Goal: Task Accomplishment & Management: Complete application form

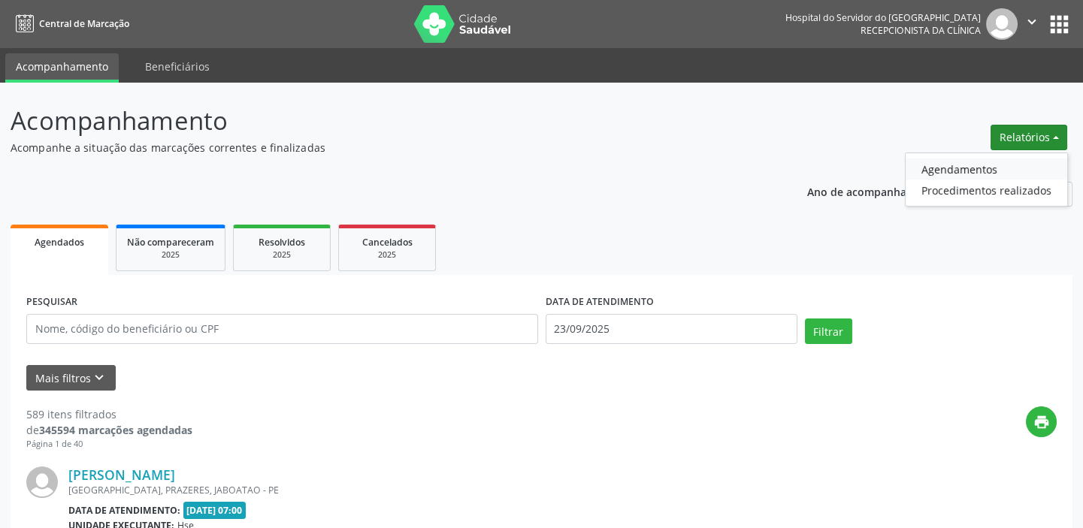
click at [964, 170] on link "Agendamentos" at bounding box center [987, 169] width 162 height 21
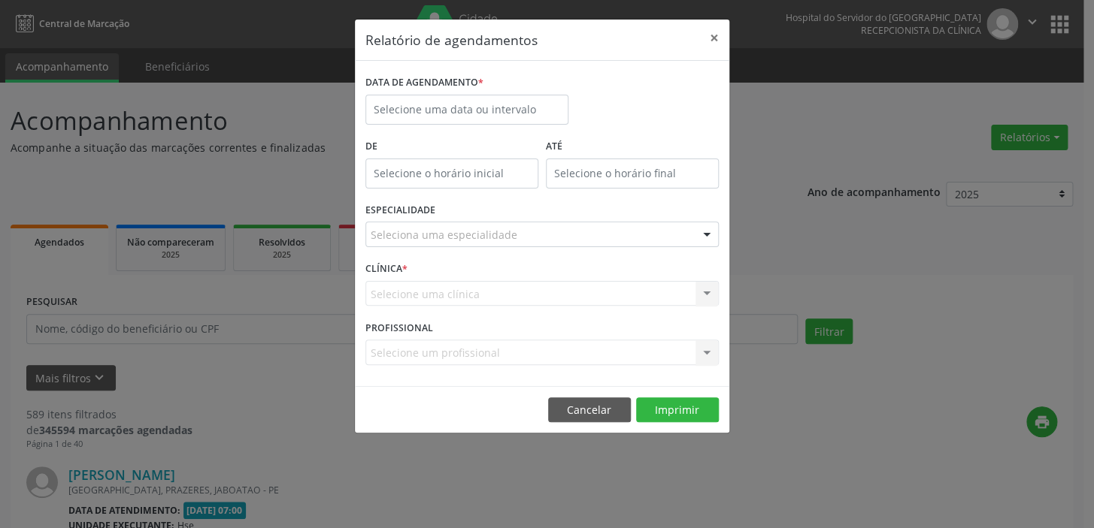
click at [608, 236] on div "Seleciona uma especialidade" at bounding box center [541, 235] width 353 height 26
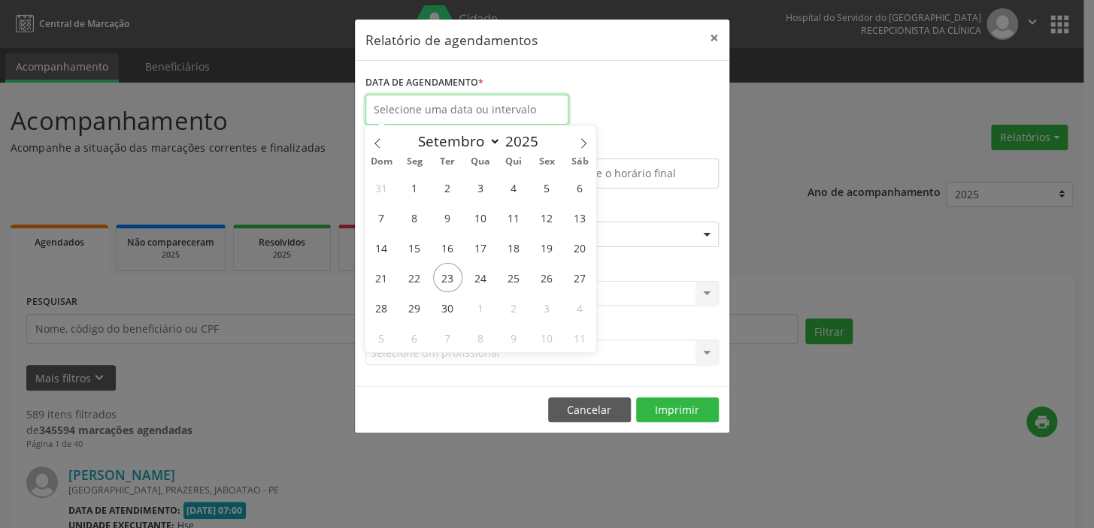
click at [427, 107] on input "text" at bounding box center [466, 110] width 203 height 30
click at [451, 272] on span "23" at bounding box center [447, 277] width 29 height 29
type input "23/09/2025"
click at [451, 272] on span "23" at bounding box center [447, 277] width 29 height 29
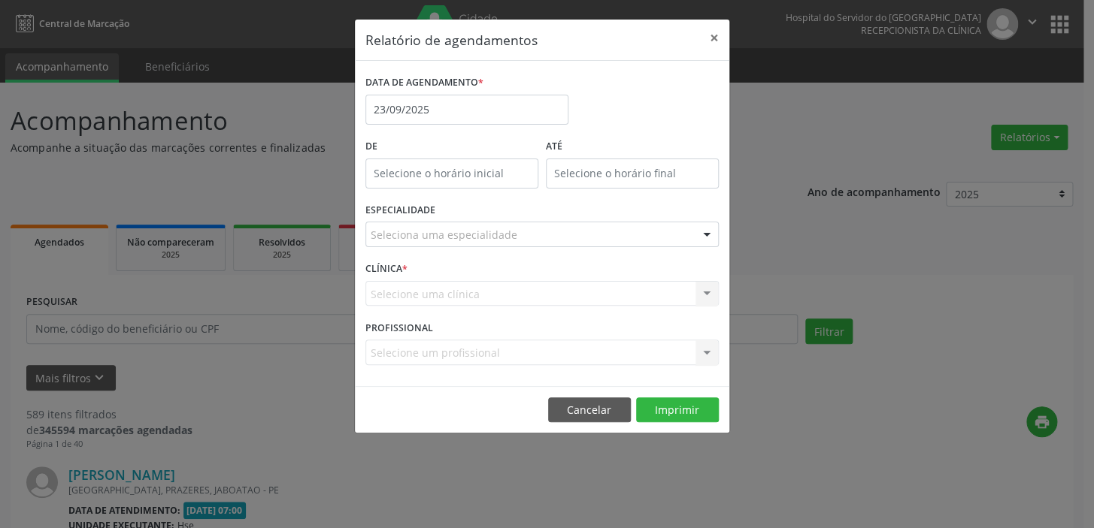
click at [526, 231] on div "Seleciona uma especialidade" at bounding box center [541, 235] width 353 height 26
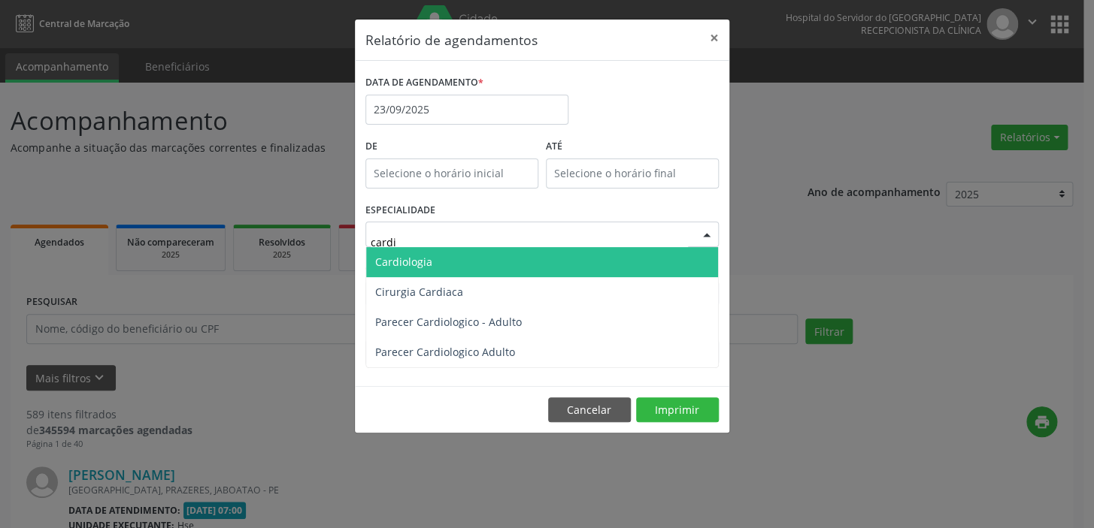
type input "cardio"
click at [492, 257] on span "Cardiologia" at bounding box center [542, 262] width 352 height 30
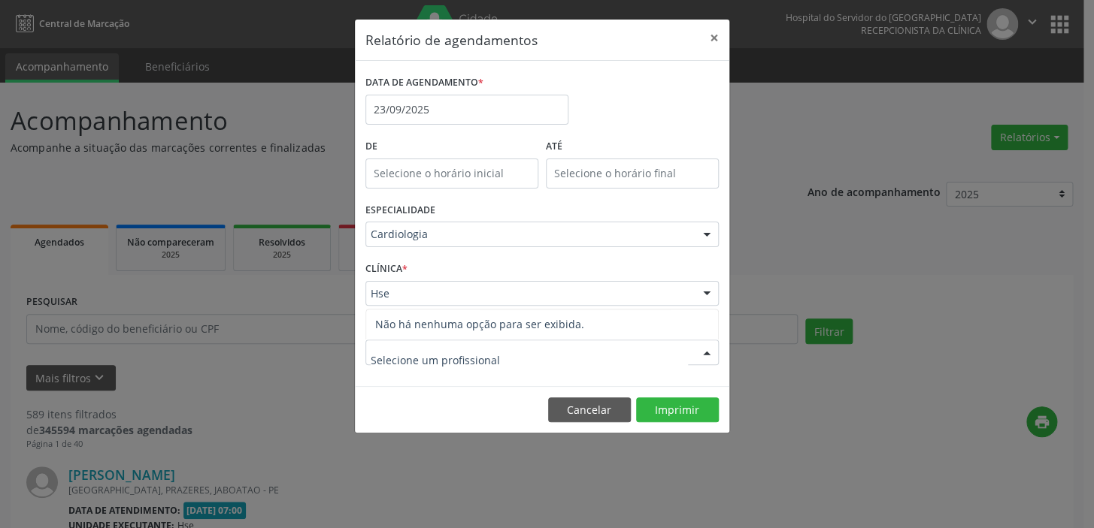
click at [683, 356] on div at bounding box center [541, 353] width 353 height 26
click at [702, 287] on div at bounding box center [706, 295] width 23 height 26
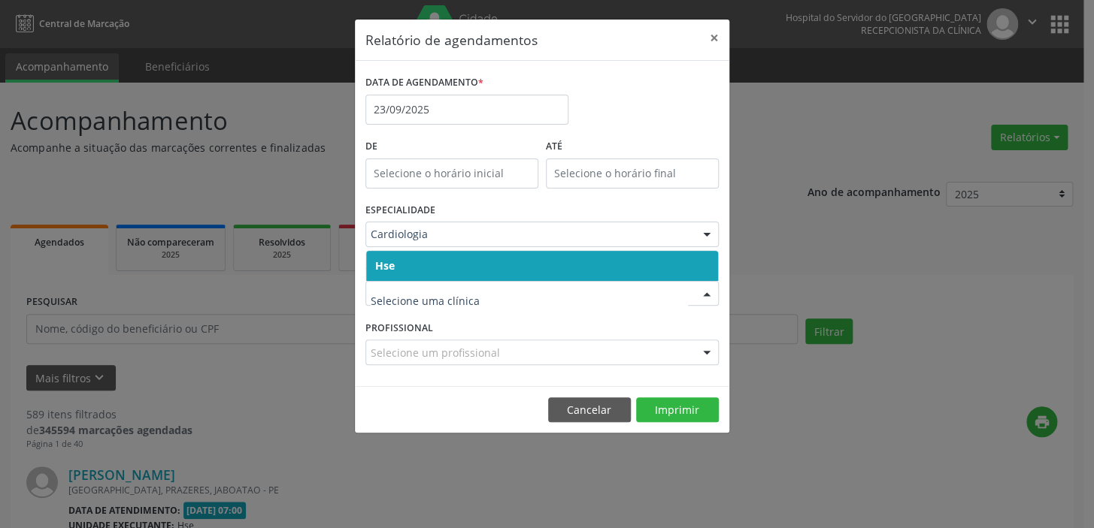
click at [542, 262] on span "Hse" at bounding box center [542, 266] width 352 height 30
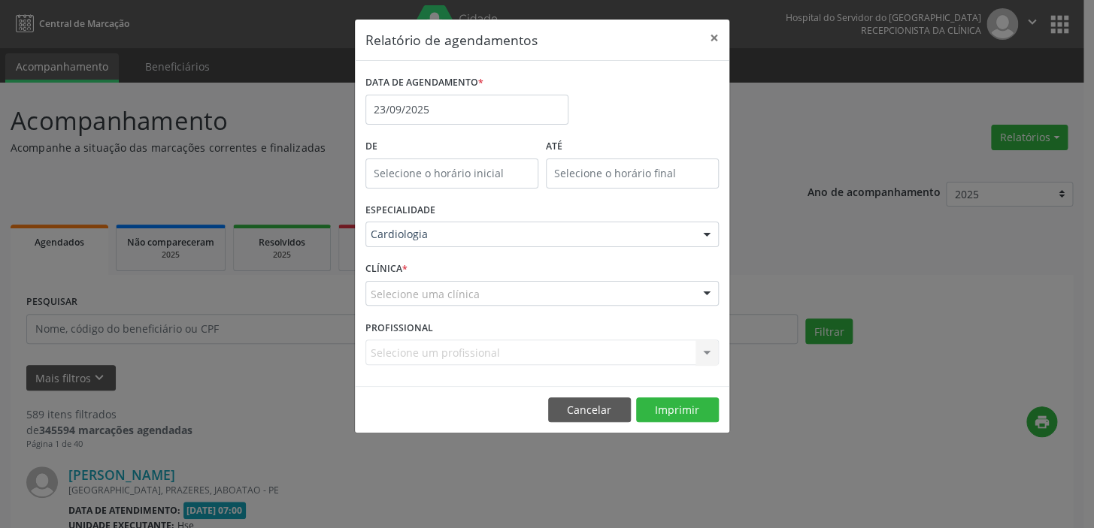
click at [531, 294] on div "Selecione uma clínica" at bounding box center [541, 294] width 353 height 26
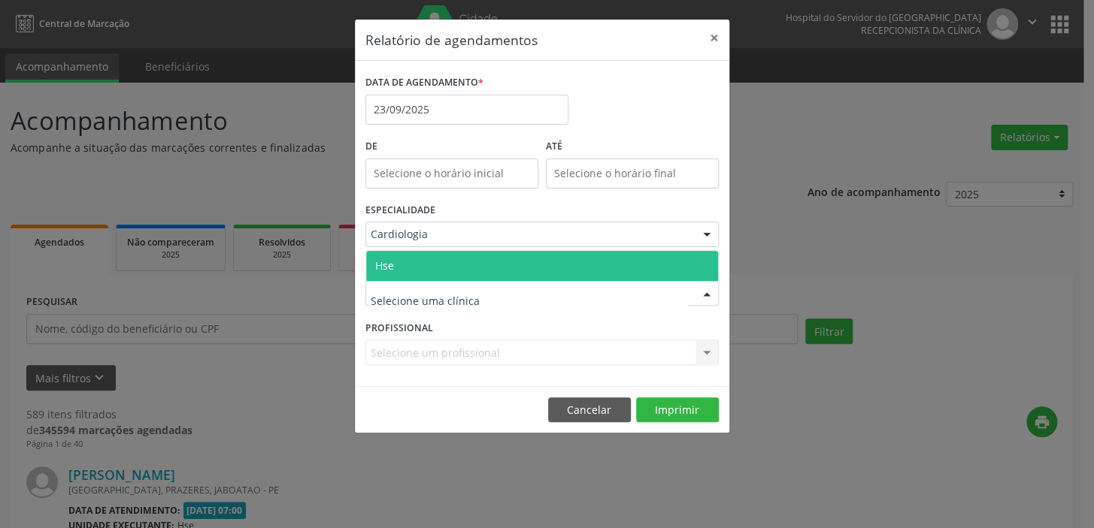
click at [461, 265] on span "Hse" at bounding box center [542, 266] width 352 height 30
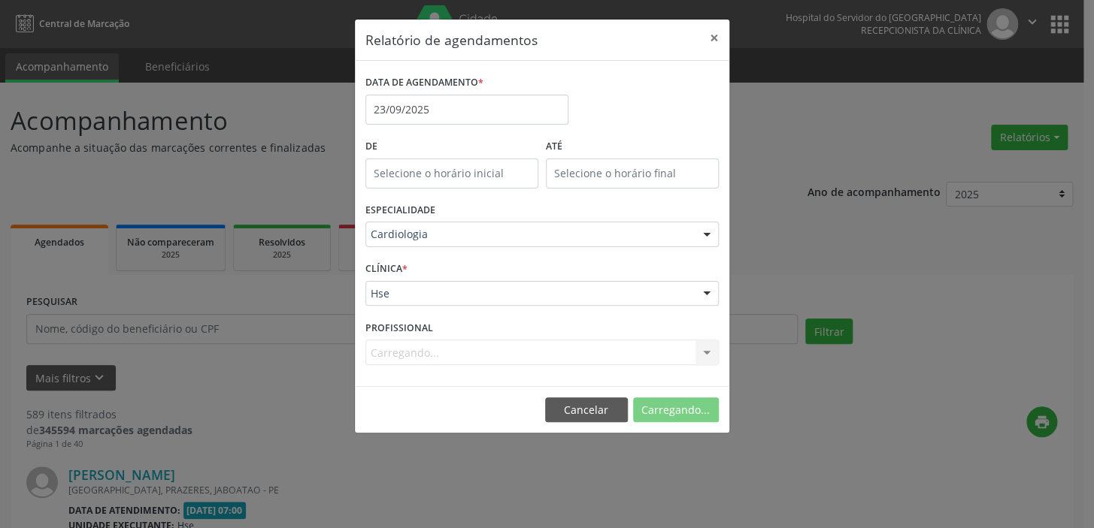
click at [461, 265] on div "CLÍNICA * Hse Hse Nenhum resultado encontrado para: " " Não há nenhuma opção pa…" at bounding box center [542, 287] width 361 height 59
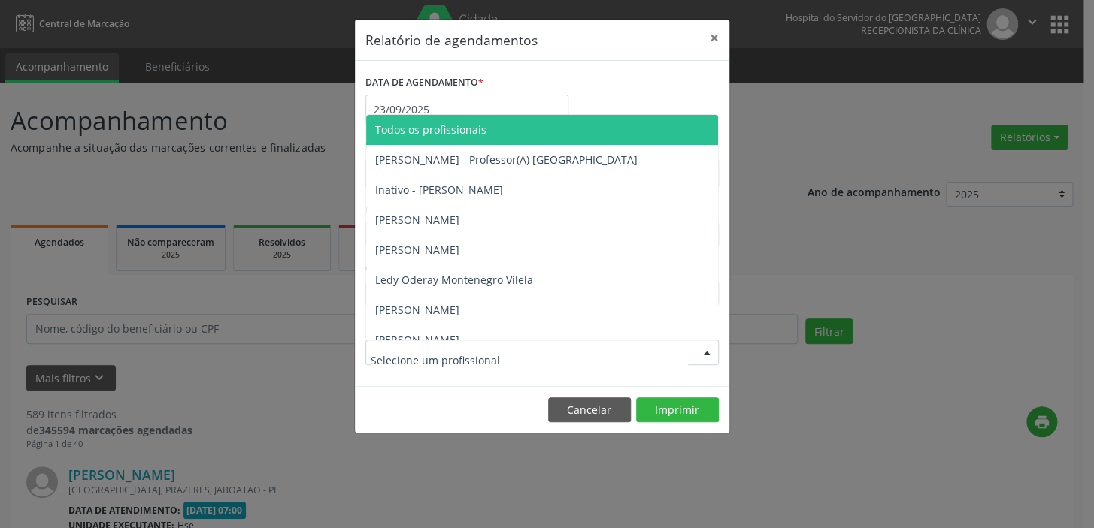
click at [557, 353] on div at bounding box center [541, 353] width 353 height 26
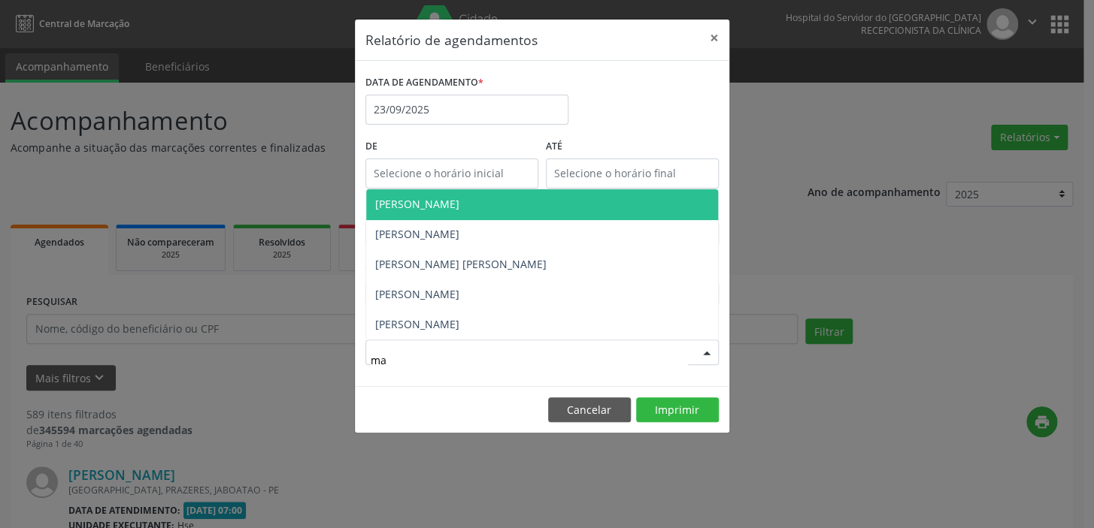
type input "mar"
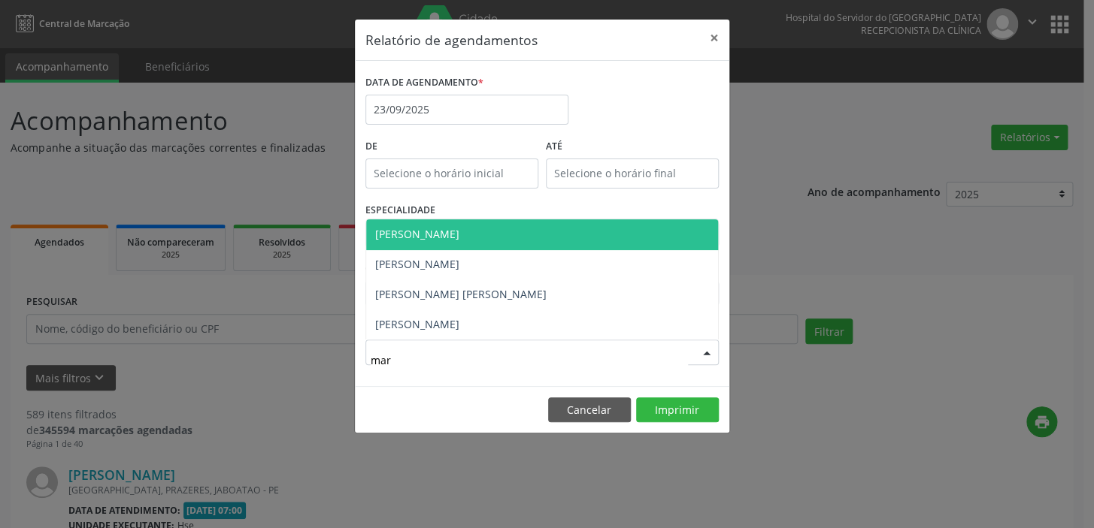
click at [578, 228] on span "[PERSON_NAME]" at bounding box center [542, 234] width 352 height 30
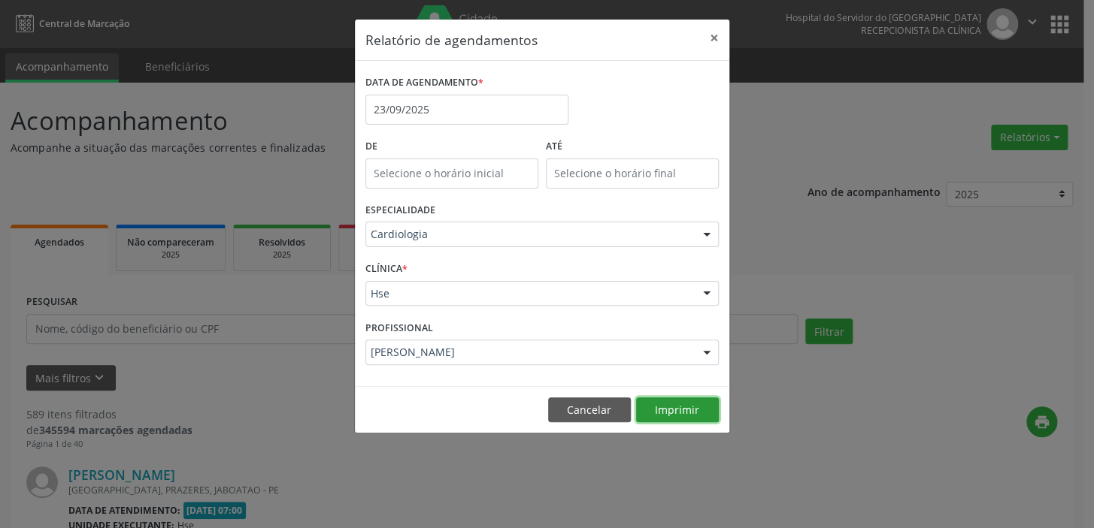
click at [672, 411] on button "Imprimir" at bounding box center [677, 411] width 83 height 26
click at [713, 36] on button "×" at bounding box center [714, 38] width 30 height 37
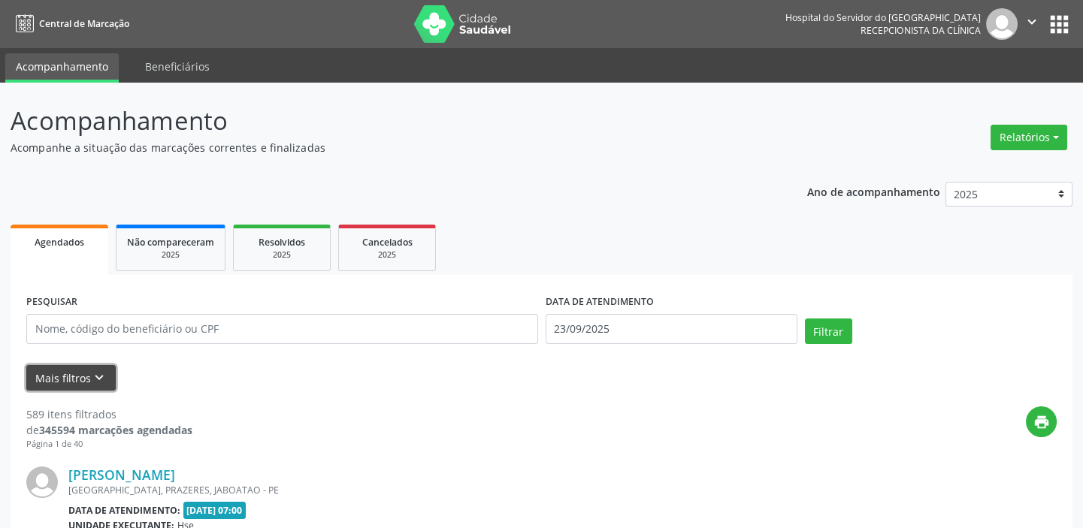
click at [66, 375] on button "Mais filtros keyboard_arrow_down" at bounding box center [70, 378] width 89 height 26
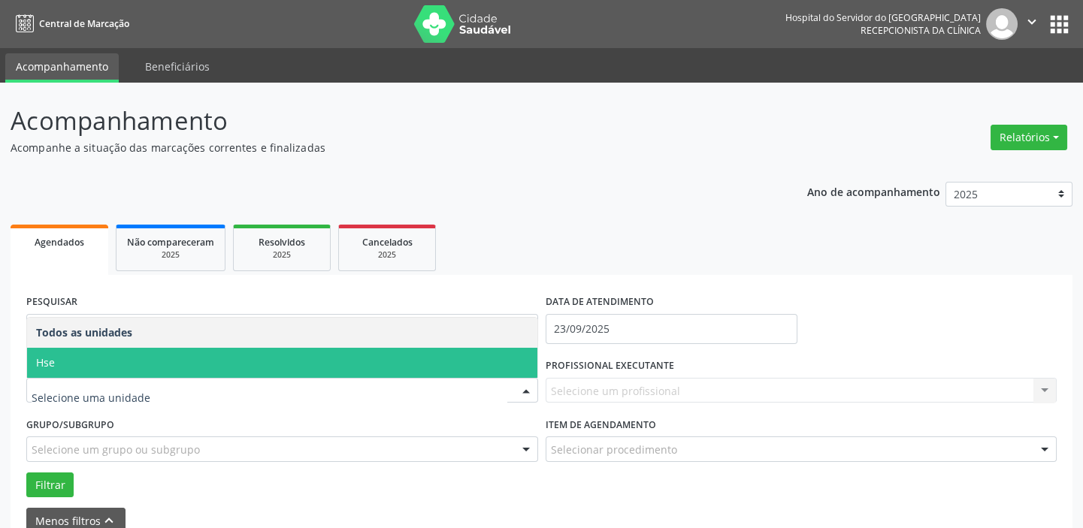
click at [86, 358] on span "Hse" at bounding box center [282, 363] width 510 height 30
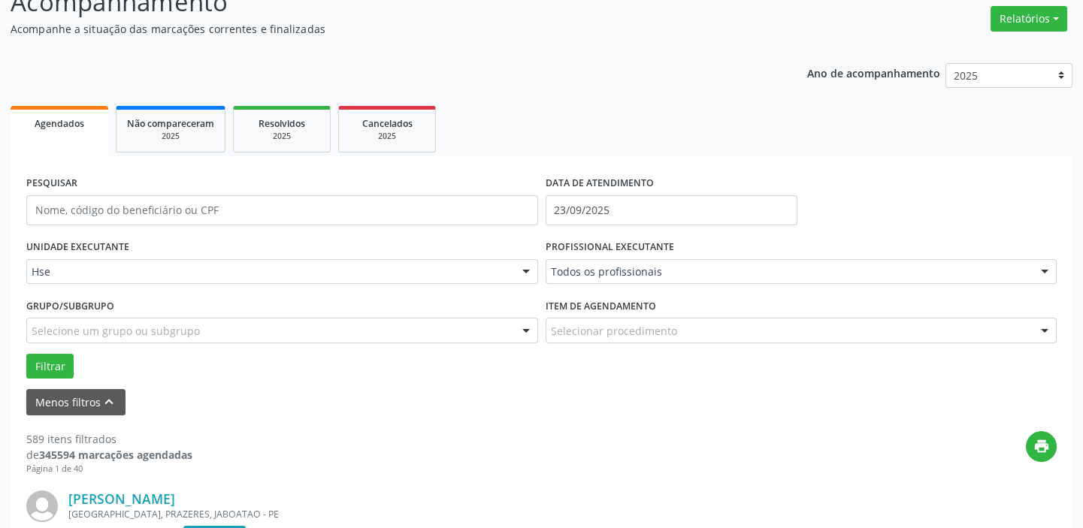
scroll to position [204, 0]
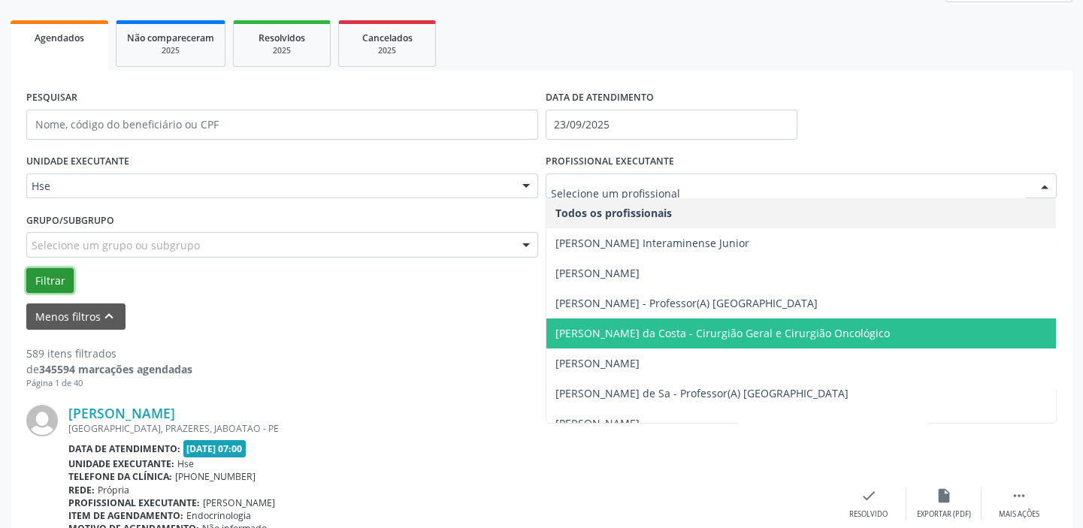
click at [46, 275] on button "Filtrar" at bounding box center [49, 281] width 47 height 26
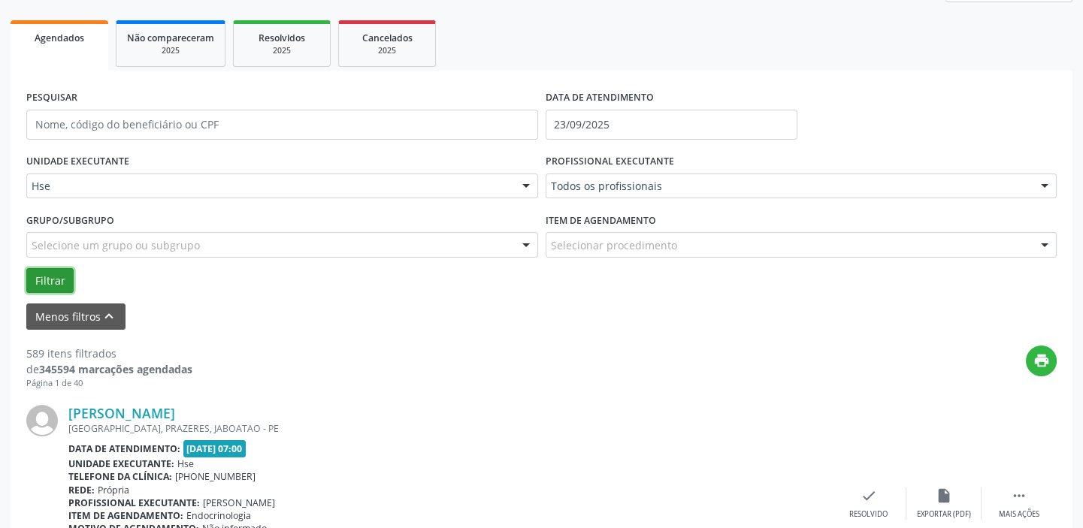
click at [38, 274] on button "Filtrar" at bounding box center [49, 281] width 47 height 26
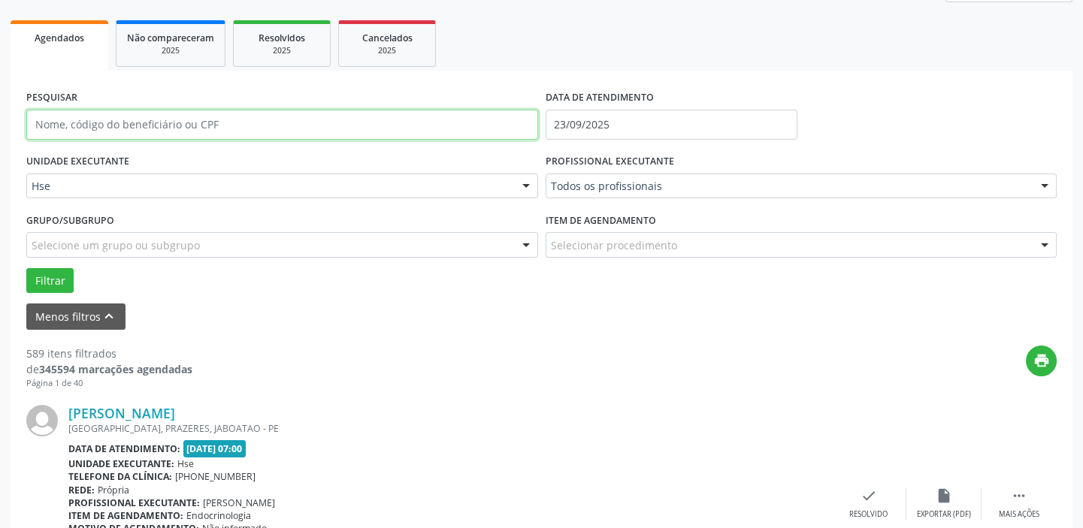
click at [192, 112] on input "text" at bounding box center [282, 125] width 512 height 30
click at [391, 130] on input "text" at bounding box center [282, 125] width 512 height 30
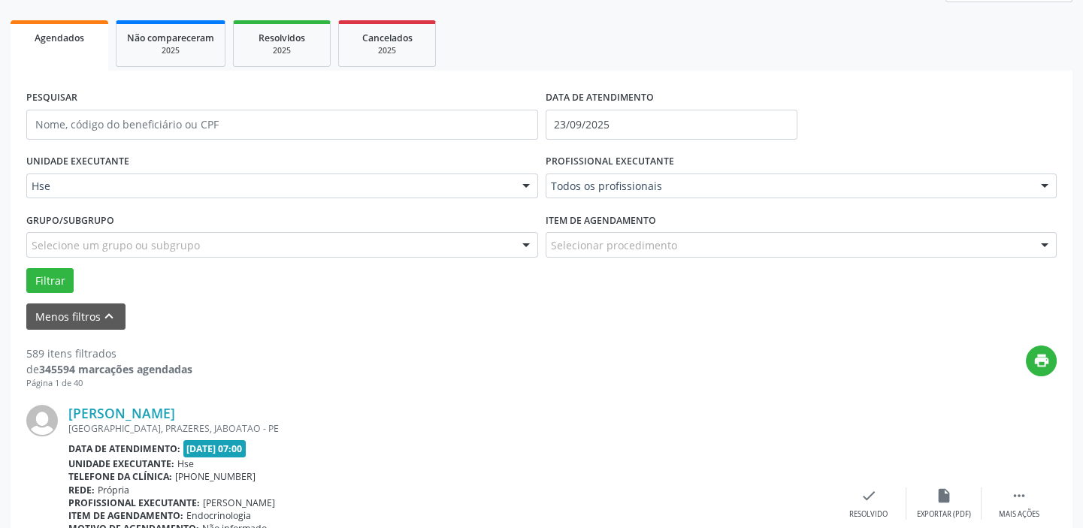
click at [385, 153] on div "UNIDADE EXECUTANTE Hse Todos as unidades Hse Nenhum resultado encontrado para: …" at bounding box center [282, 179] width 519 height 59
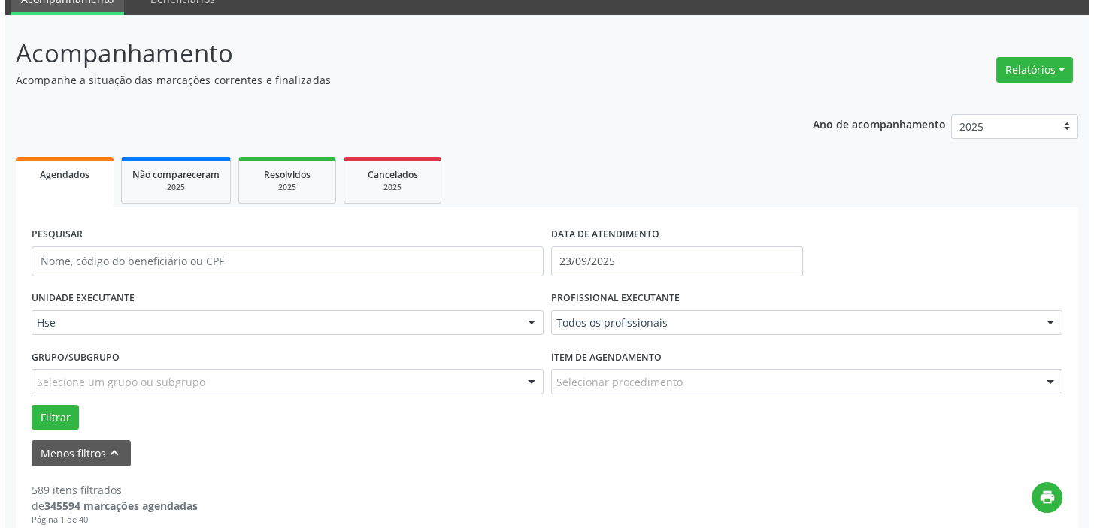
scroll to position [0, 0]
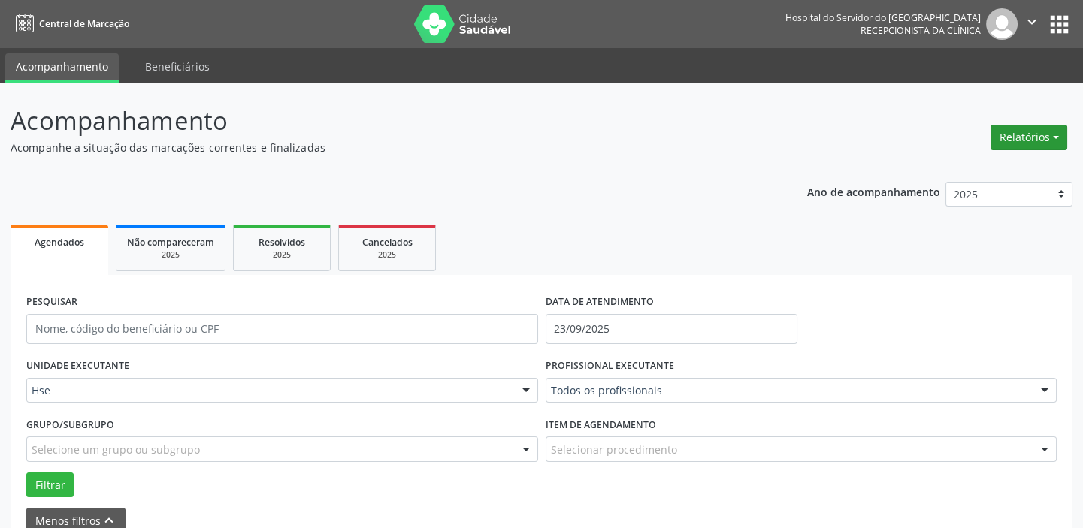
click at [998, 138] on button "Relatórios" at bounding box center [1029, 138] width 77 height 26
click at [967, 168] on link "Agendamentos" at bounding box center [987, 169] width 162 height 21
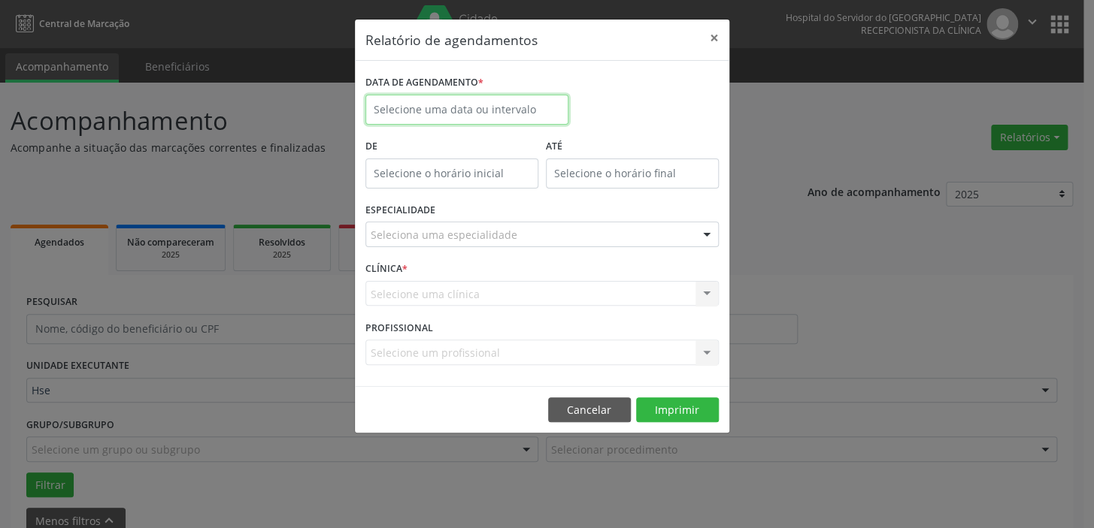
click at [452, 103] on input "text" at bounding box center [466, 110] width 203 height 30
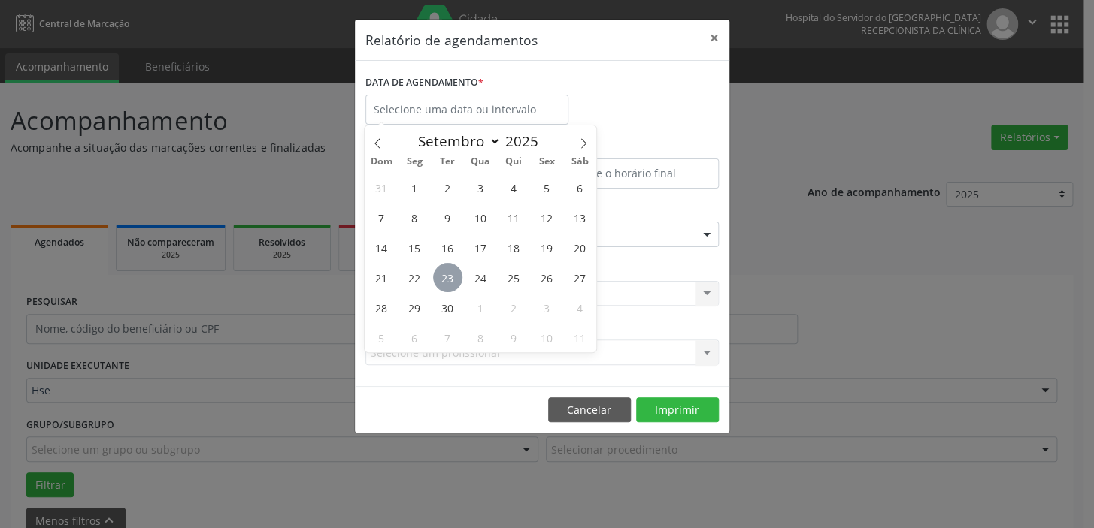
click at [446, 270] on span "23" at bounding box center [447, 277] width 29 height 29
type input "23/09/2025"
click at [433, 269] on div "31 1 2 3 4 5 6 7 8 9 10 11 12 13 14 15 16 17 18 19 20 21 22 23 24 25 26 27 28 2…" at bounding box center [481, 262] width 232 height 180
click at [453, 277] on span "23" at bounding box center [447, 277] width 29 height 29
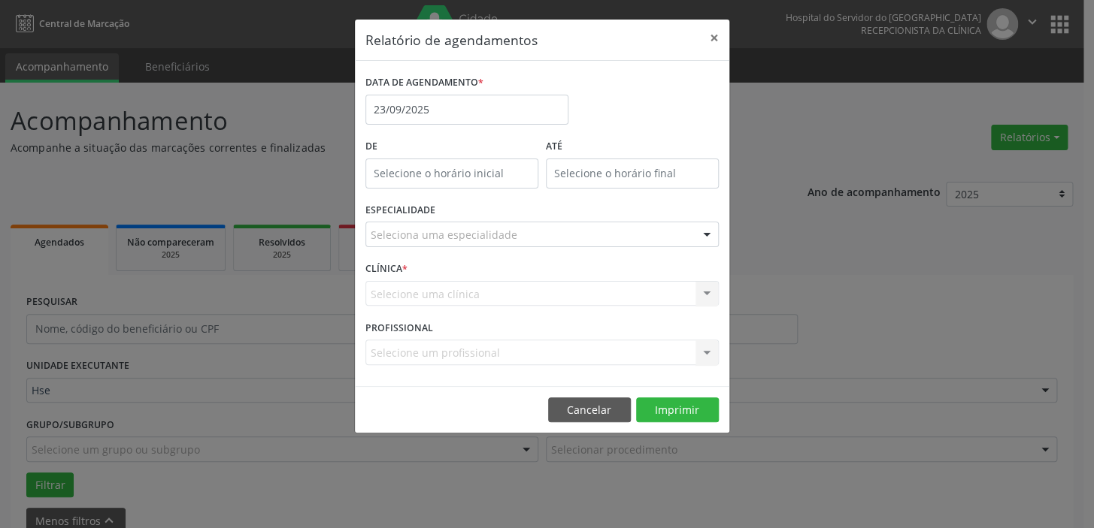
click at [419, 244] on div "Seleciona uma especialidade" at bounding box center [541, 235] width 353 height 26
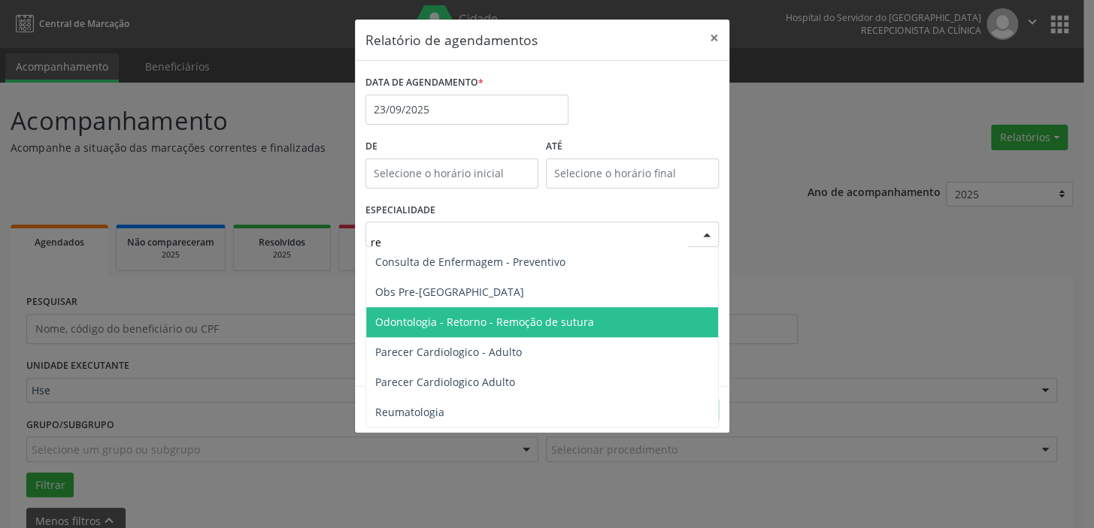
type input "reu"
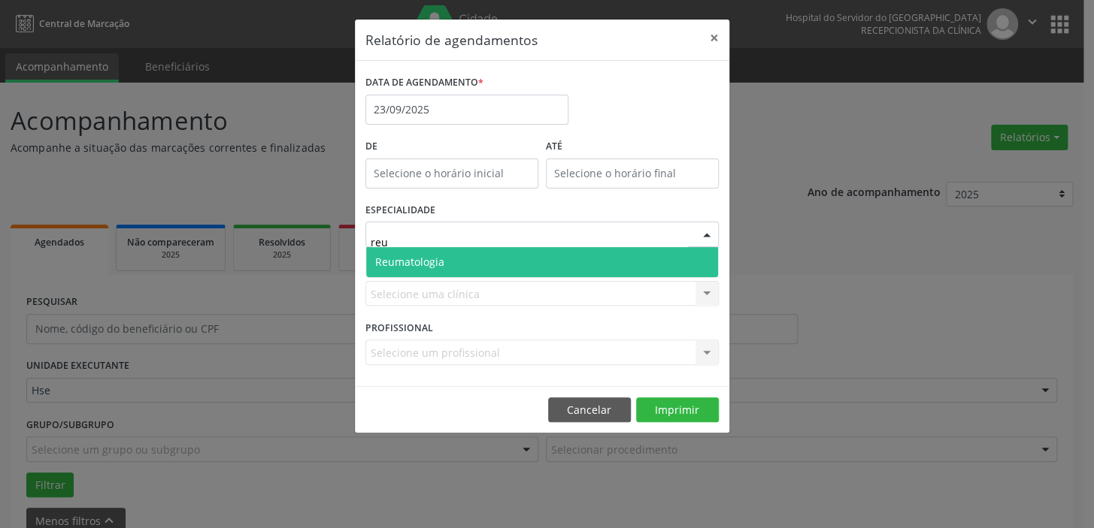
click at [443, 265] on span "Reumatologia" at bounding box center [542, 262] width 352 height 30
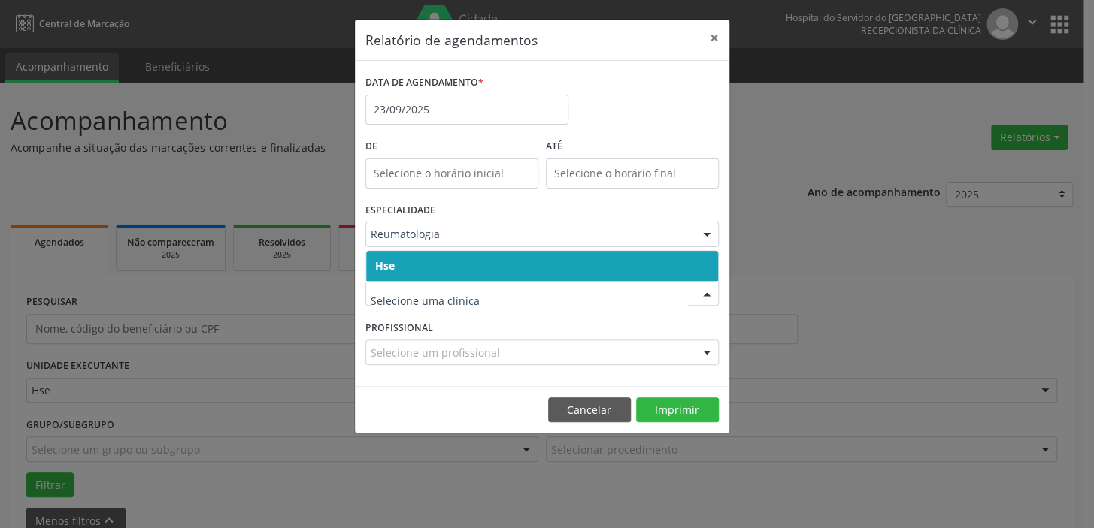
click at [408, 264] on span "Hse" at bounding box center [542, 266] width 352 height 30
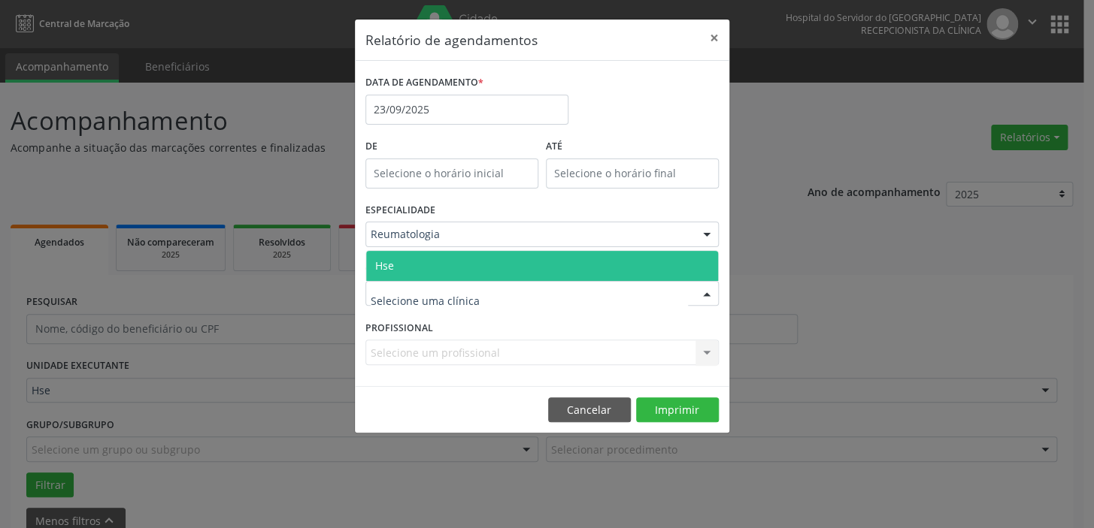
drag, startPoint x: 402, startPoint y: 264, endPoint x: 405, endPoint y: 338, distance: 73.7
click at [405, 265] on span "Hse" at bounding box center [542, 266] width 352 height 30
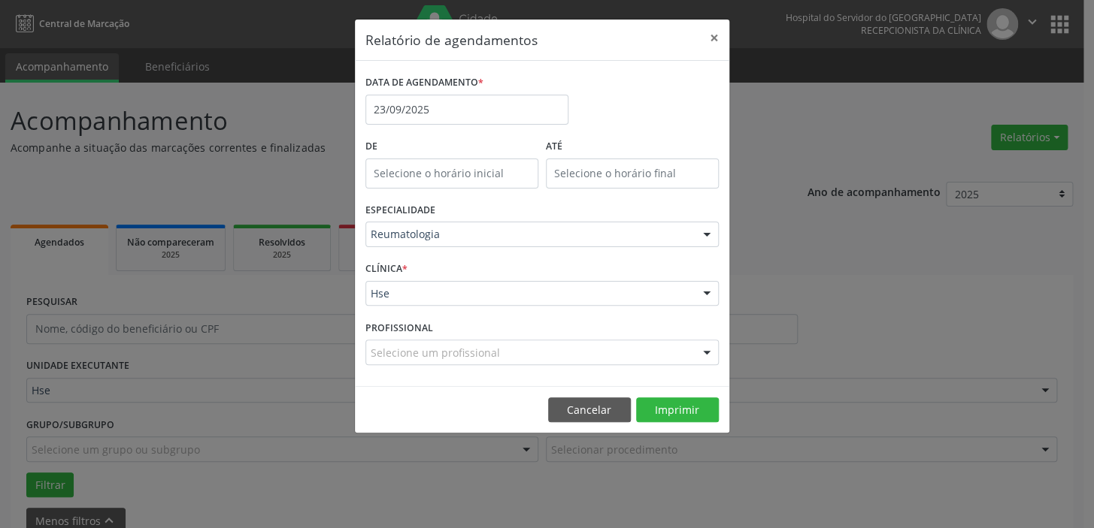
click at [400, 360] on div "Selecione um profissional" at bounding box center [541, 353] width 353 height 26
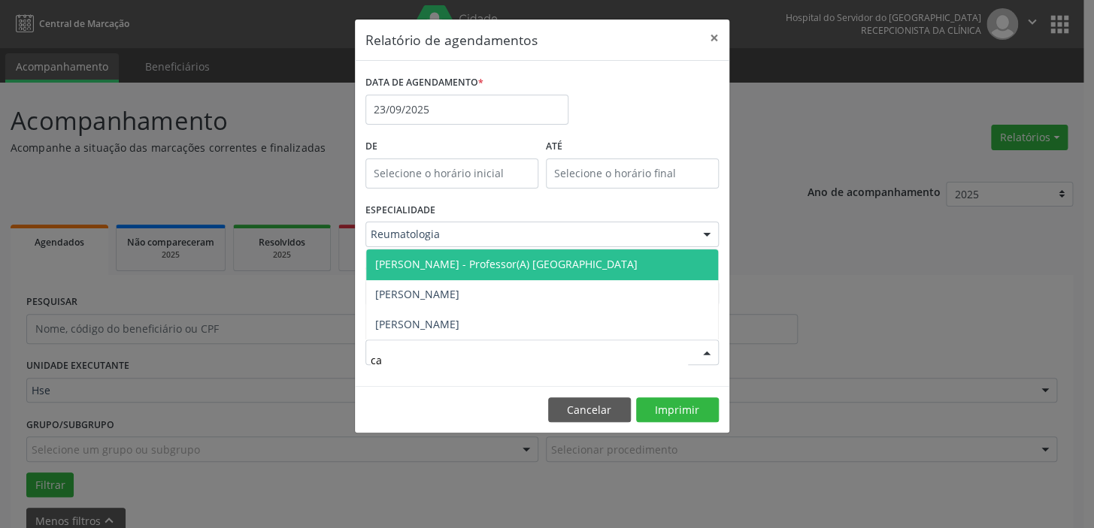
type input "car"
click at [538, 257] on span "[PERSON_NAME] - Professor(A) [GEOGRAPHIC_DATA]" at bounding box center [506, 264] width 262 height 14
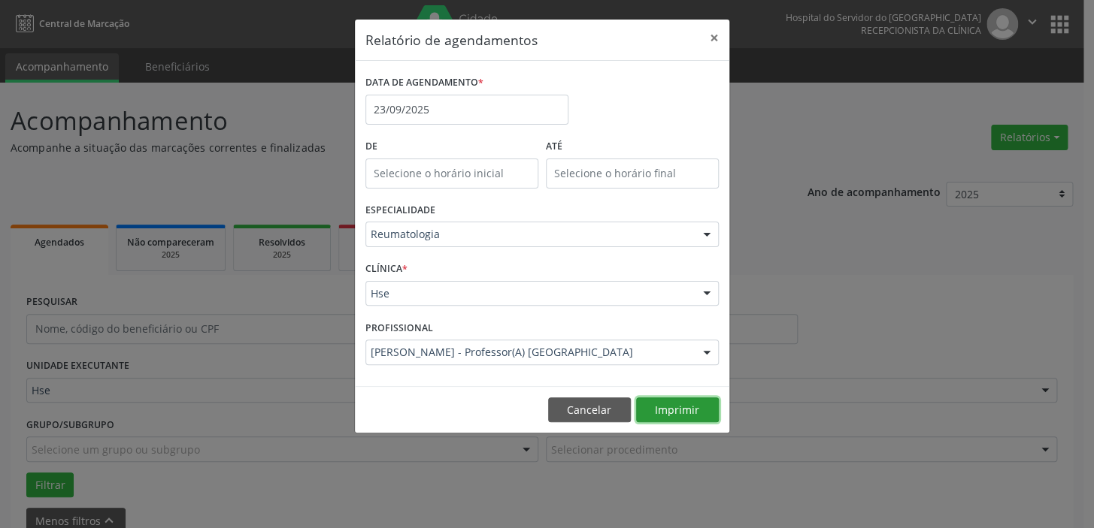
click at [659, 407] on button "Imprimir" at bounding box center [677, 411] width 83 height 26
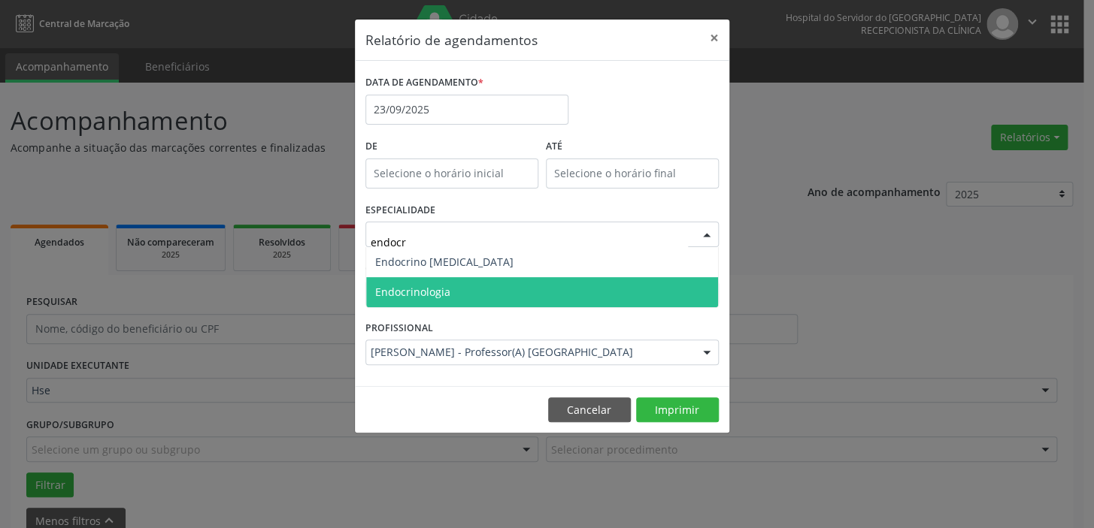
type input "endocri"
click at [536, 292] on span "Endocrinologia" at bounding box center [542, 292] width 352 height 30
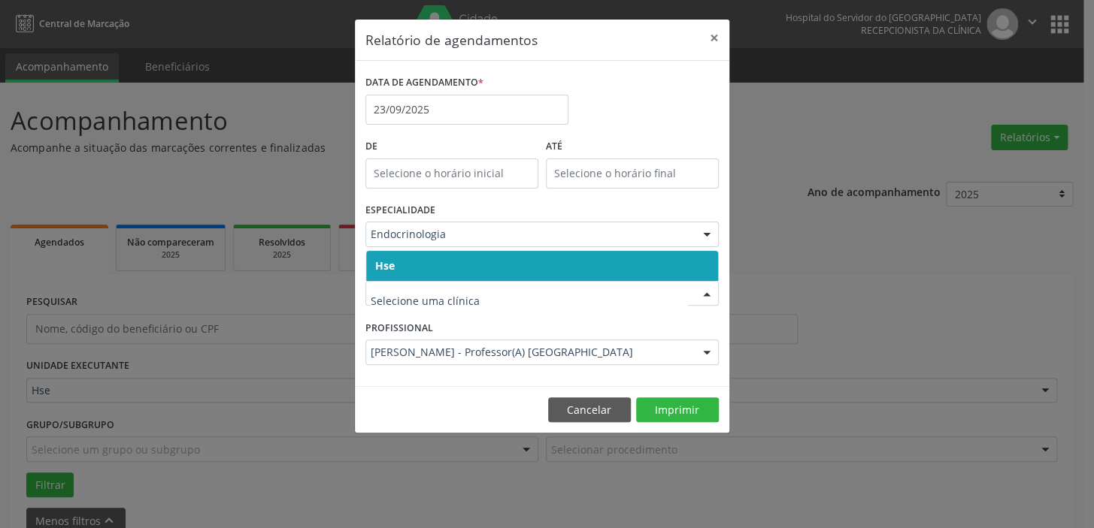
click at [489, 262] on span "Hse" at bounding box center [542, 266] width 352 height 30
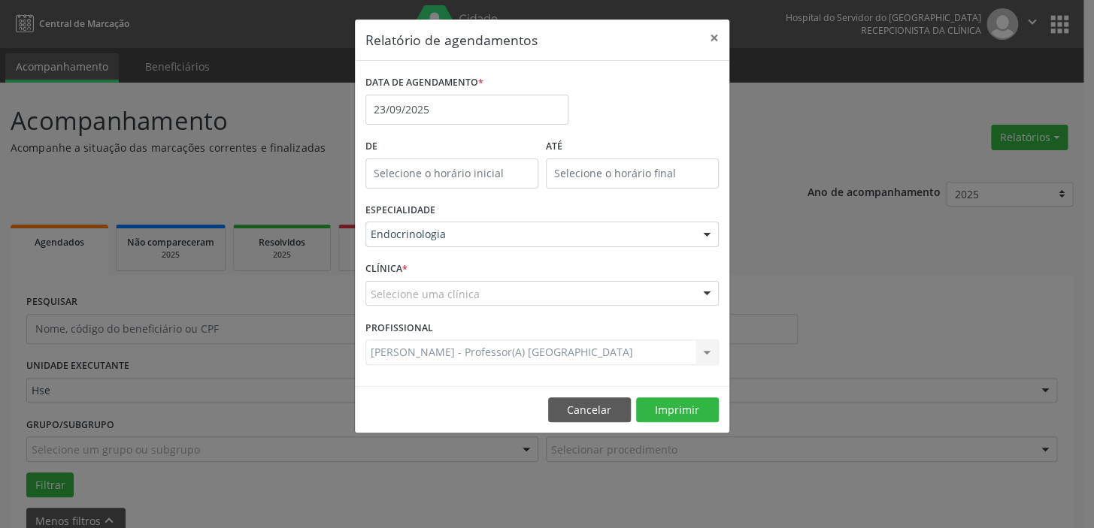
click at [483, 289] on div "Selecione uma clínica" at bounding box center [541, 294] width 353 height 26
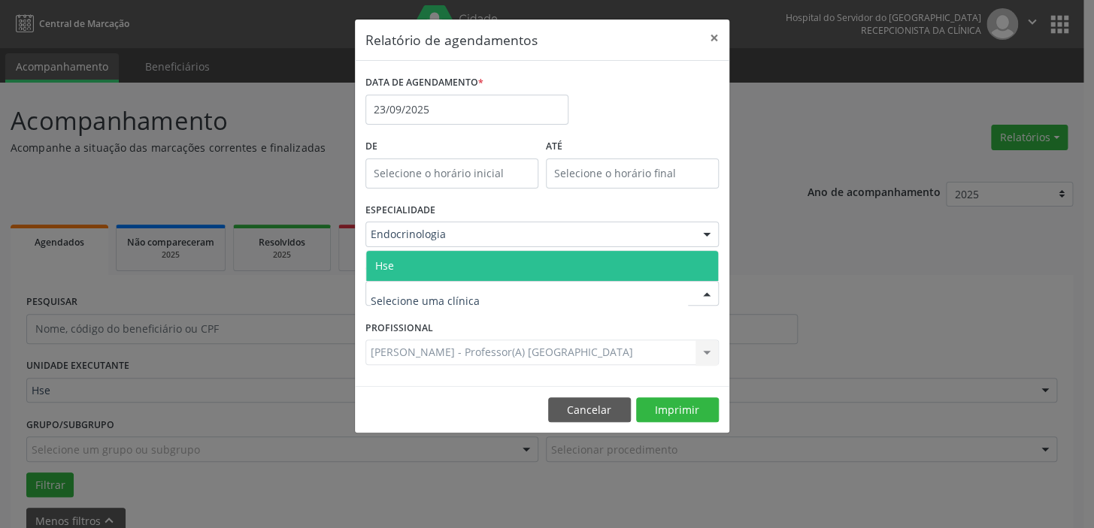
click at [420, 259] on span "Hse" at bounding box center [542, 266] width 352 height 30
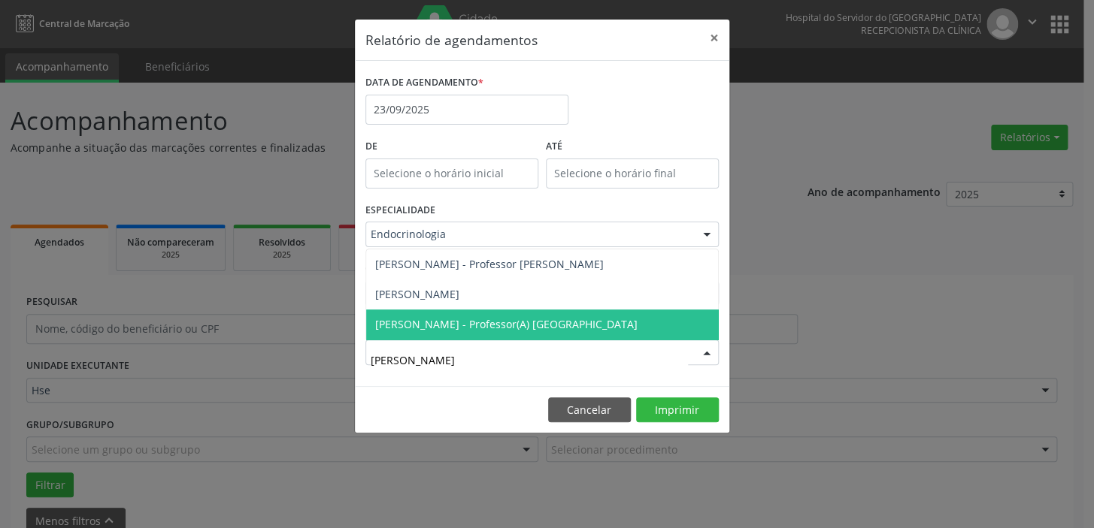
type input "[PERSON_NAME]"
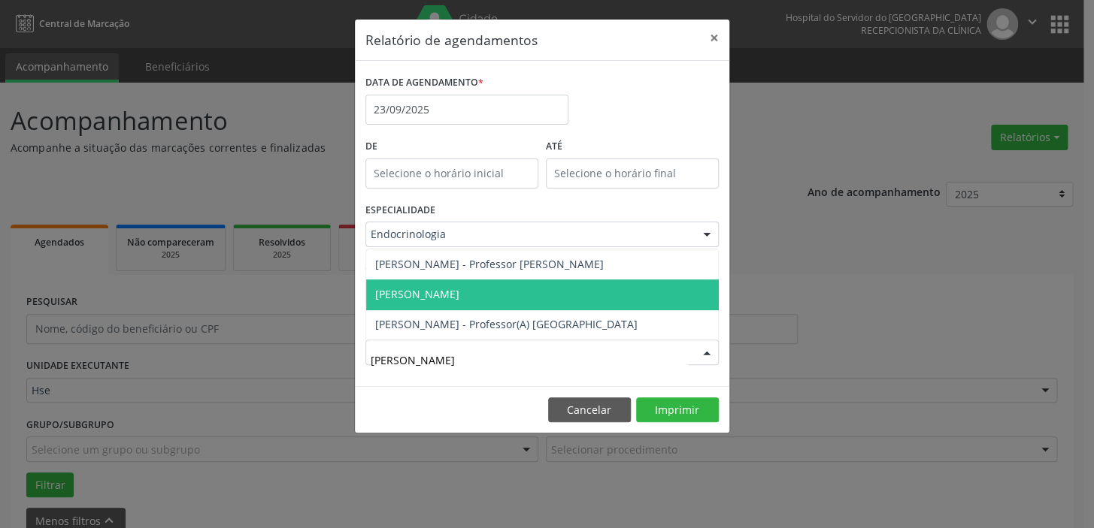
click at [459, 289] on span "[PERSON_NAME]" at bounding box center [417, 294] width 84 height 14
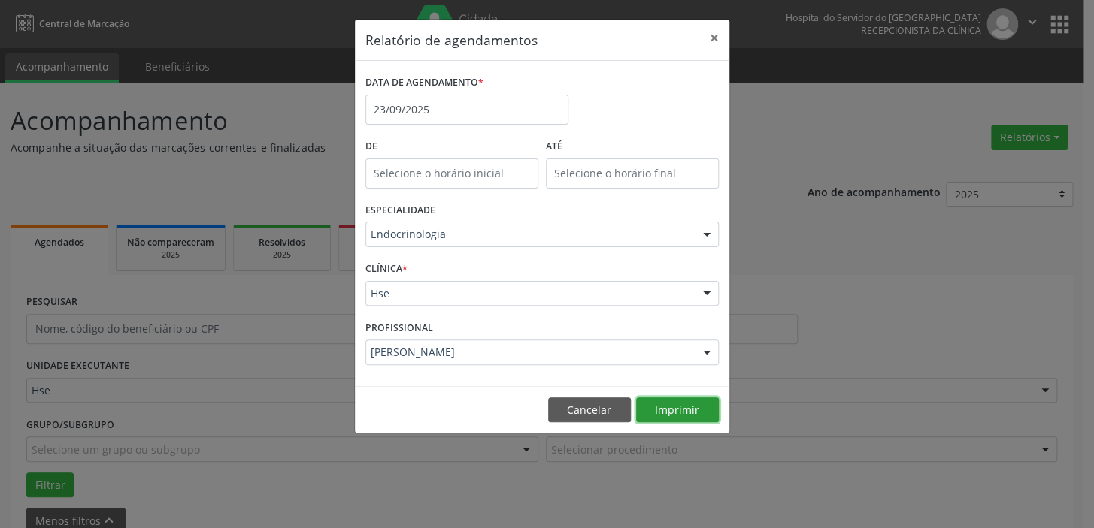
click at [666, 408] on button "Imprimir" at bounding box center [677, 411] width 83 height 26
